Goal: Information Seeking & Learning: Learn about a topic

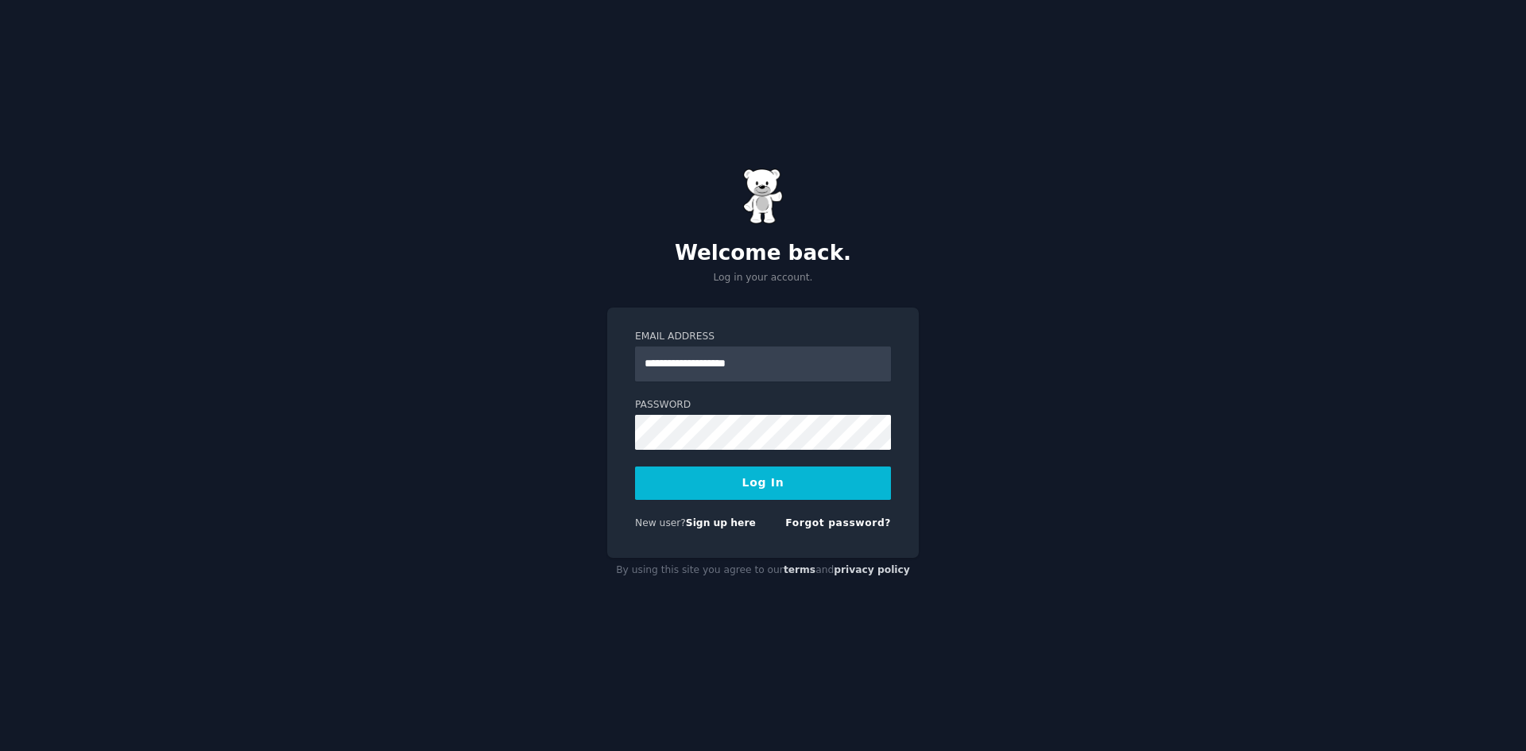
type input "**********"
click at [788, 469] on button "Log In" at bounding box center [763, 483] width 256 height 33
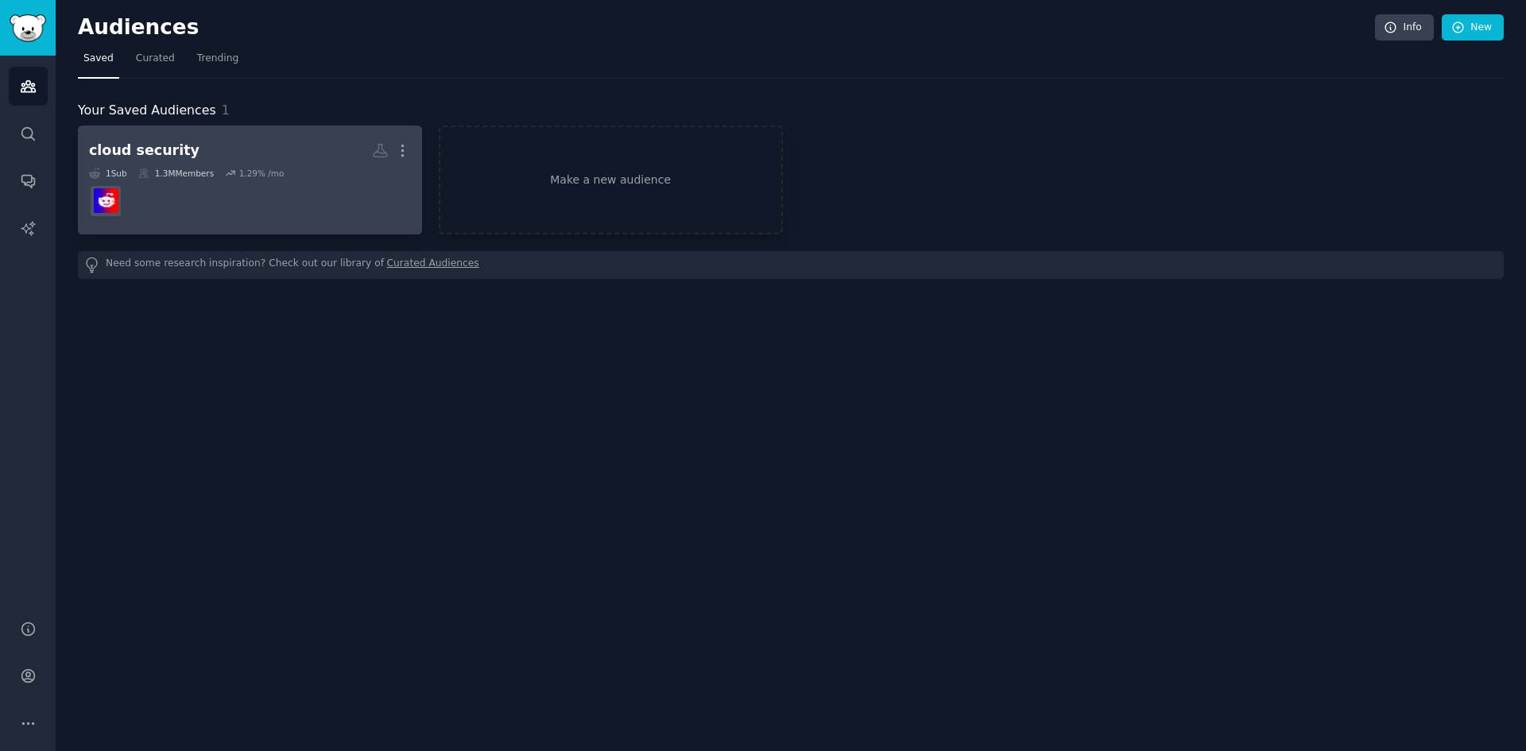
click at [298, 180] on dd at bounding box center [250, 201] width 322 height 45
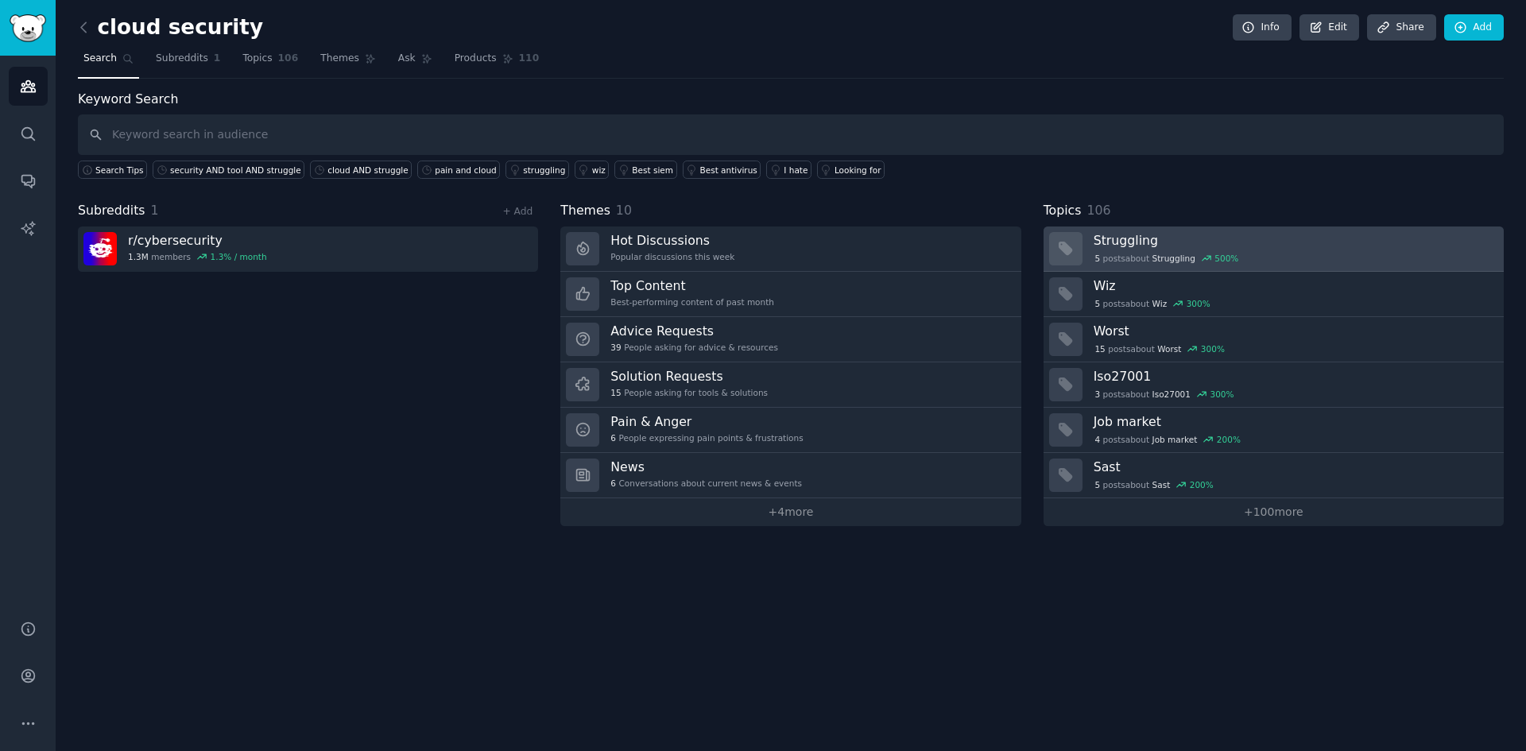
click at [1184, 244] on h3 "Struggling" at bounding box center [1293, 240] width 399 height 17
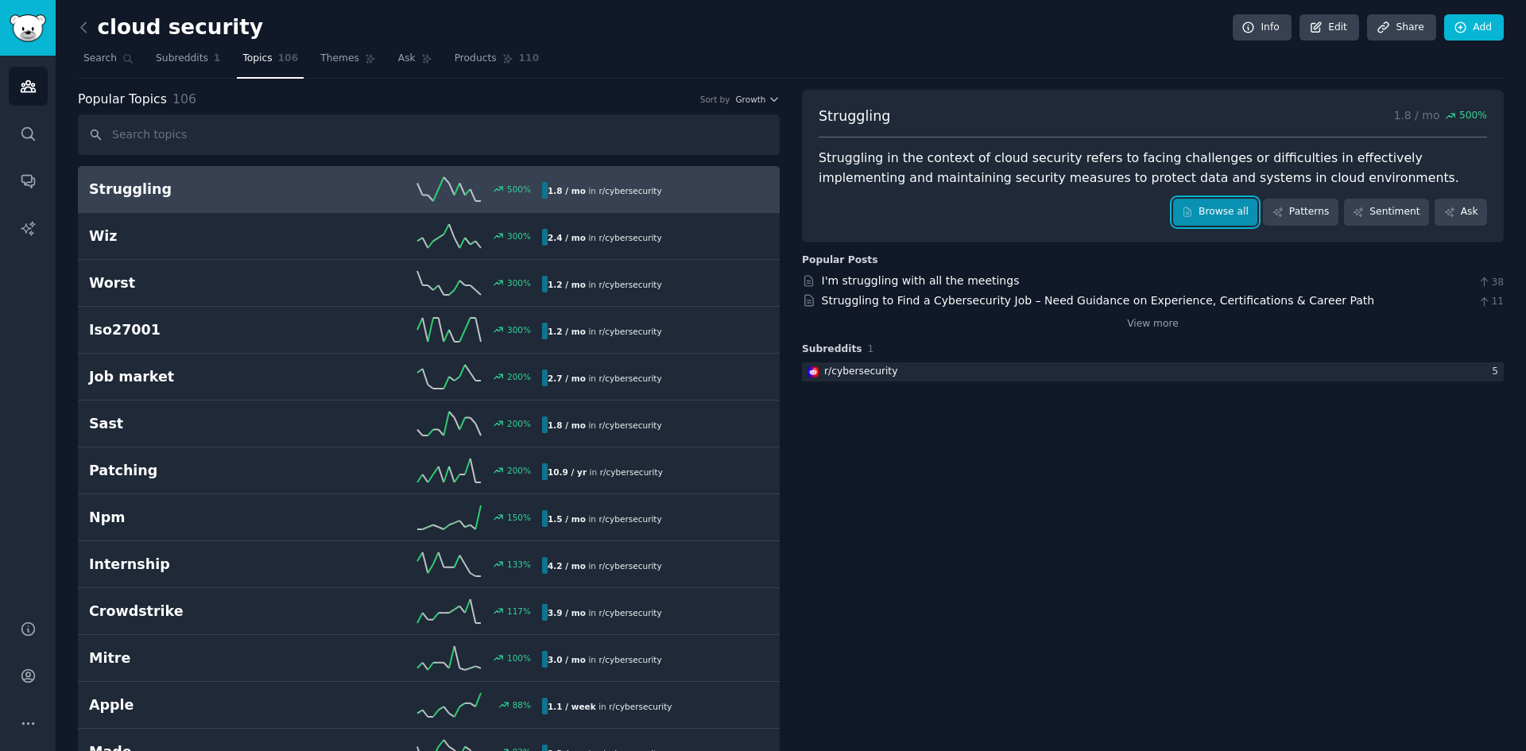
click at [1192, 213] on icon at bounding box center [1187, 211] width 7 height 9
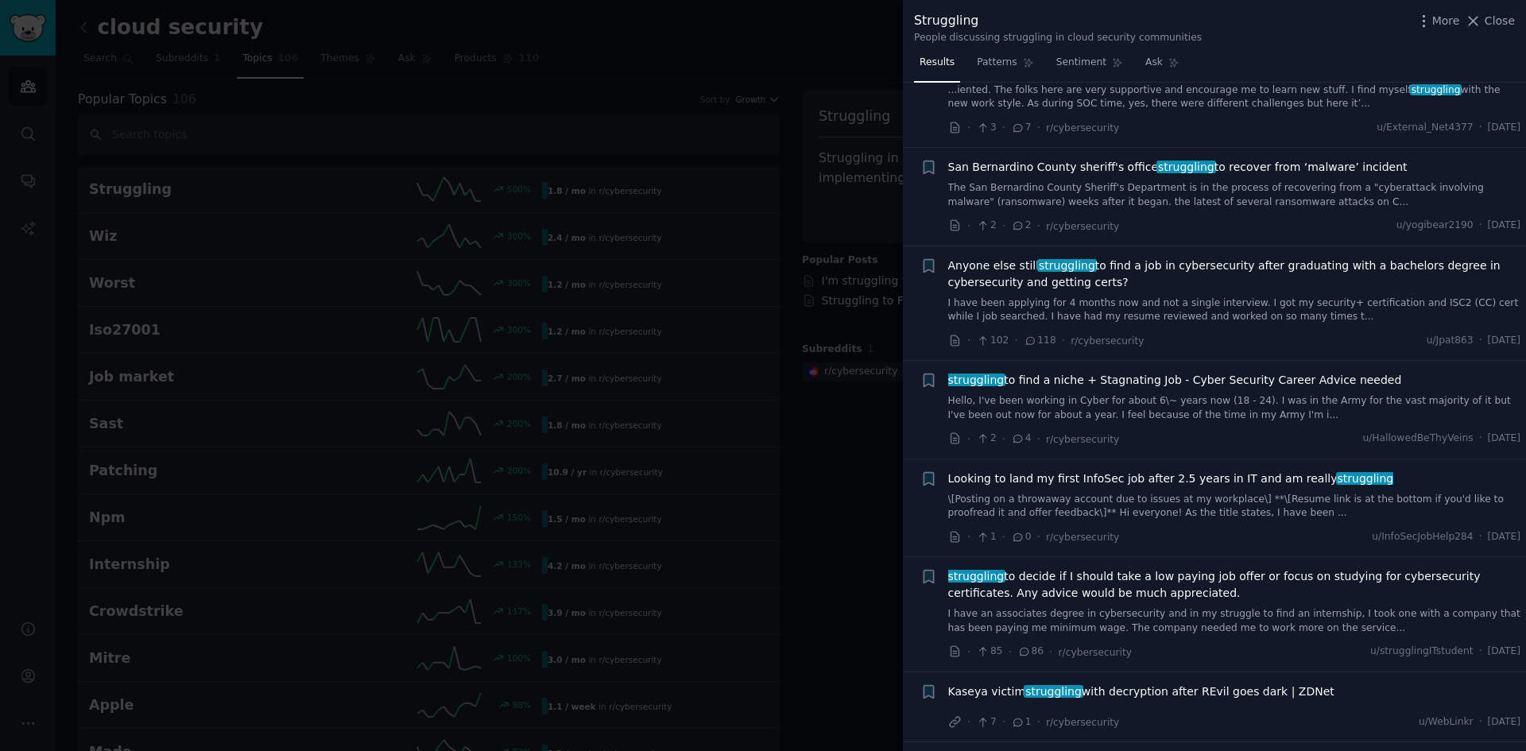
scroll to position [4134, 0]
